Goal: Find specific page/section: Find specific page/section

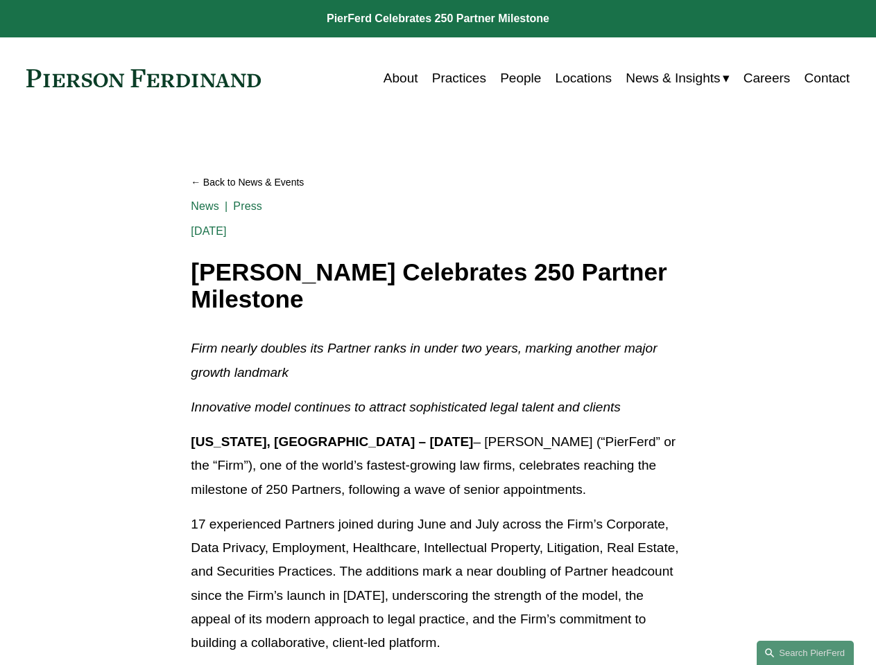
click at [805, 653] on link "Search this site" at bounding box center [804, 653] width 97 height 24
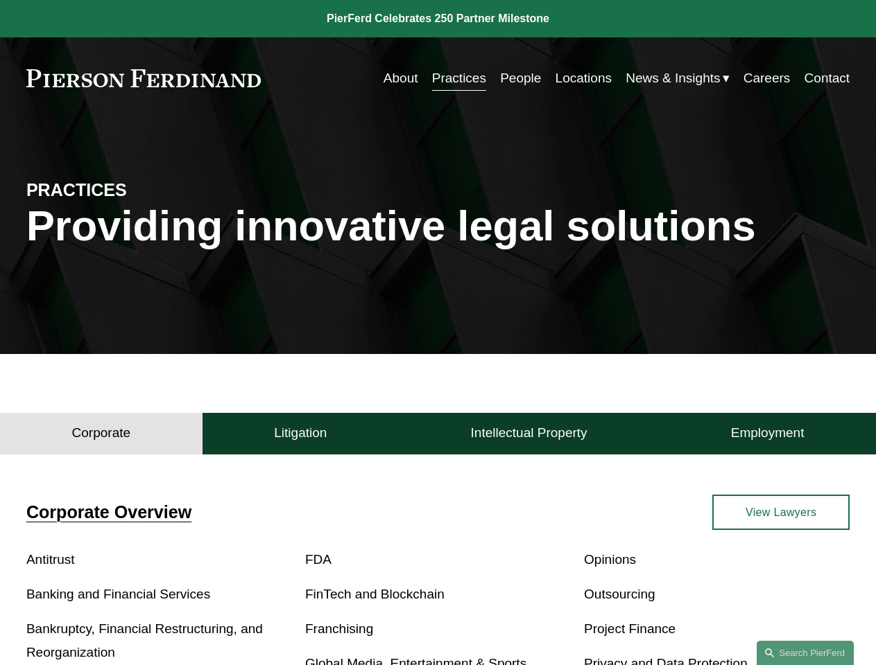
click at [101, 437] on h4 "Corporate" at bounding box center [101, 433] width 59 height 17
click at [300, 437] on h4 "Litigation" at bounding box center [300, 433] width 53 height 17
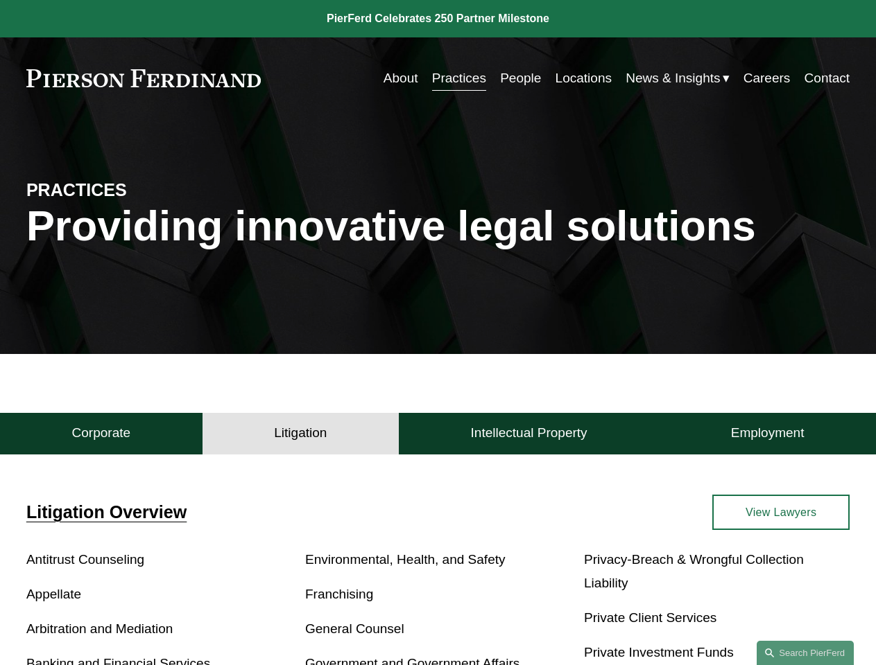
click at [528, 437] on h4 "Intellectual Property" at bounding box center [529, 433] width 116 height 17
click at [767, 437] on h4 "Employment" at bounding box center [767, 433] width 73 height 17
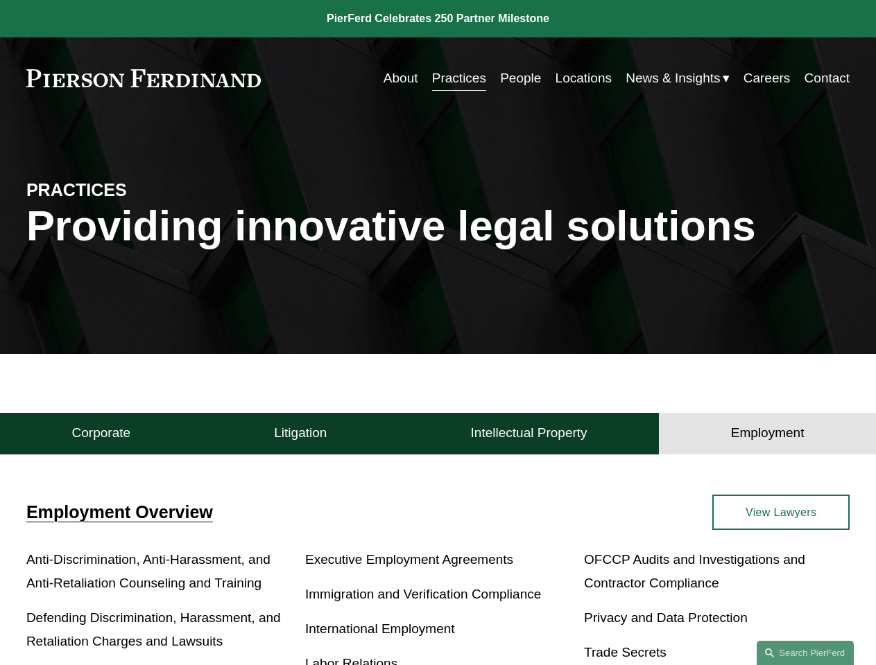
click at [805, 653] on link "Search this site" at bounding box center [804, 653] width 97 height 24
